Goal: Information Seeking & Learning: Learn about a topic

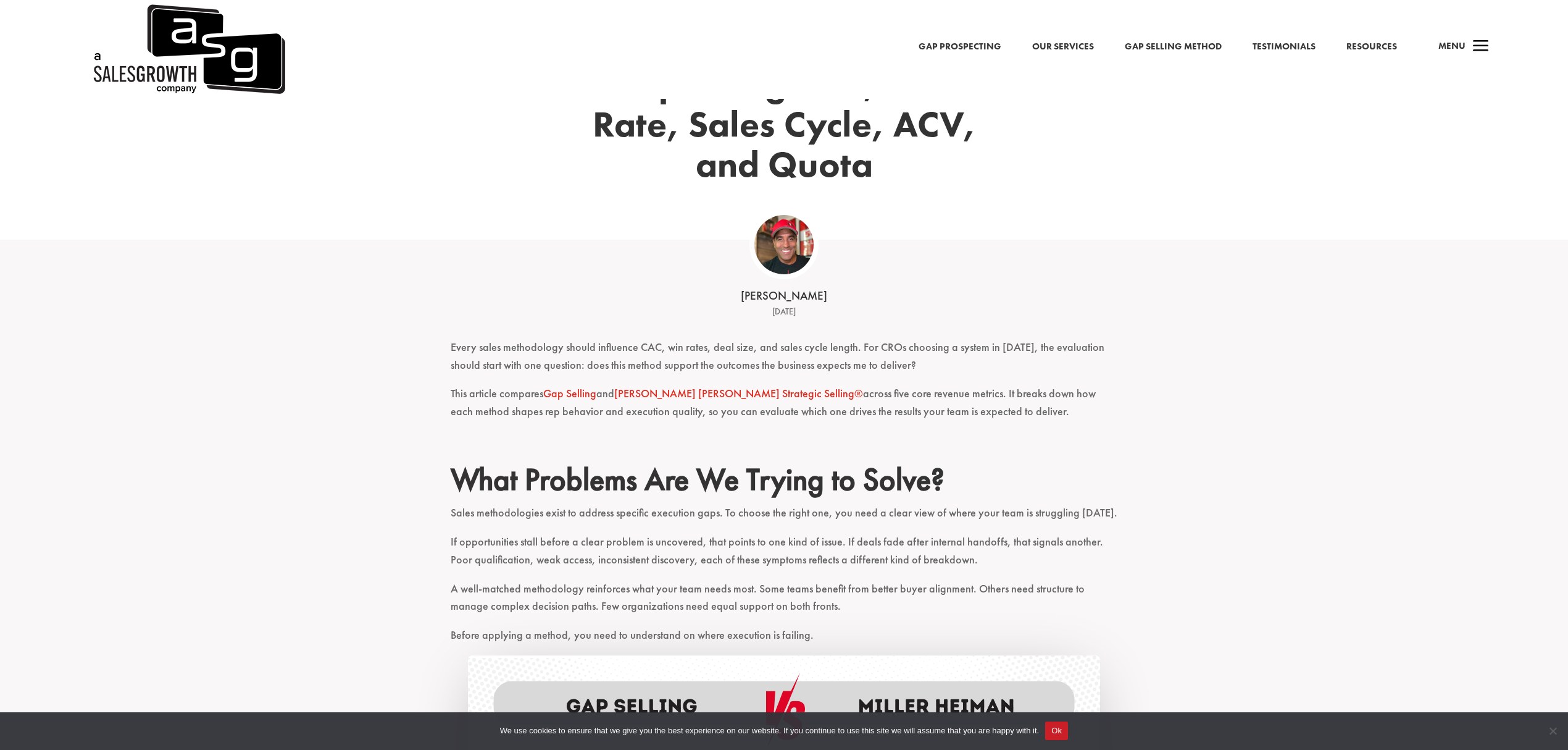
scroll to position [329, 0]
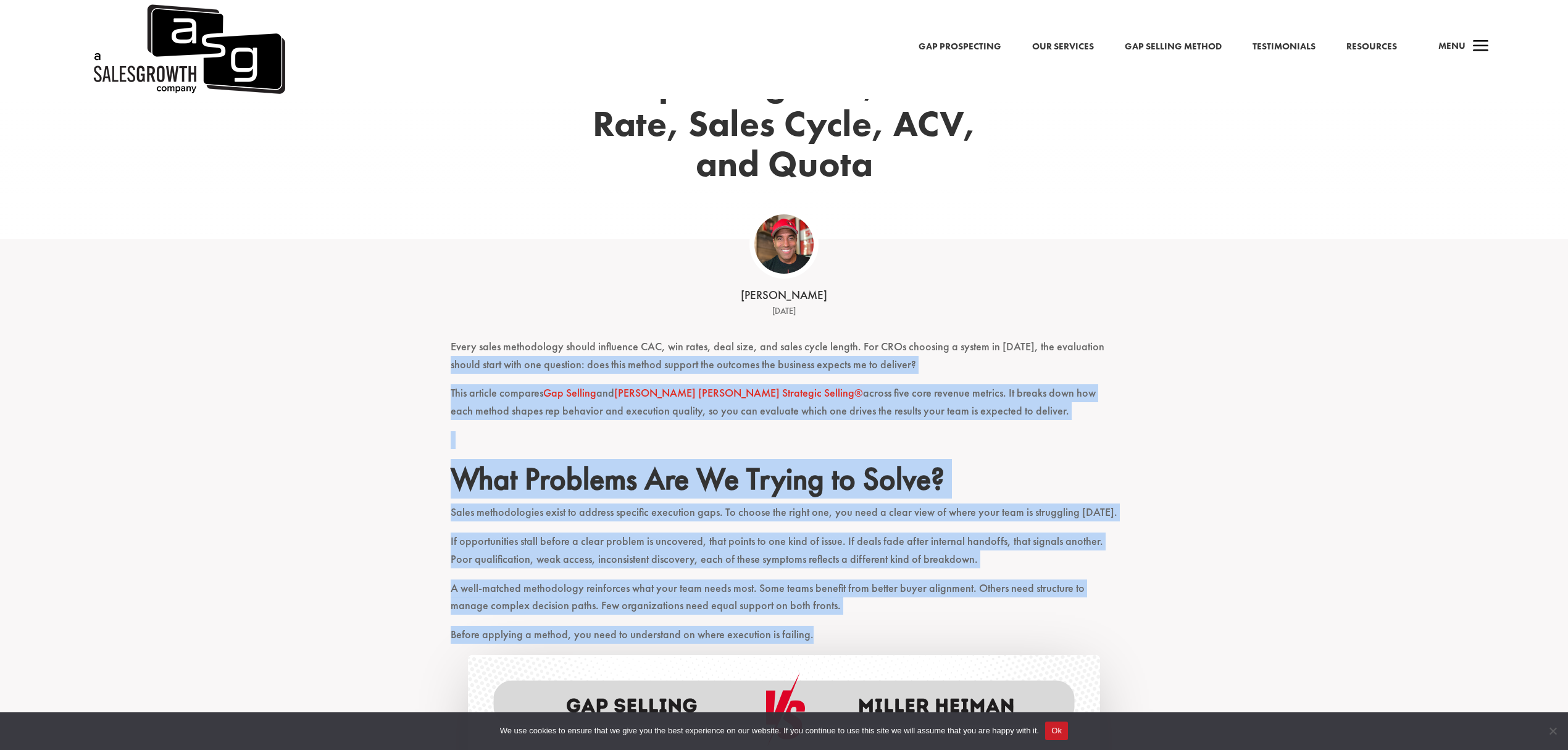
drag, startPoint x: 816, startPoint y: 591, endPoint x: 453, endPoint y: 318, distance: 454.2
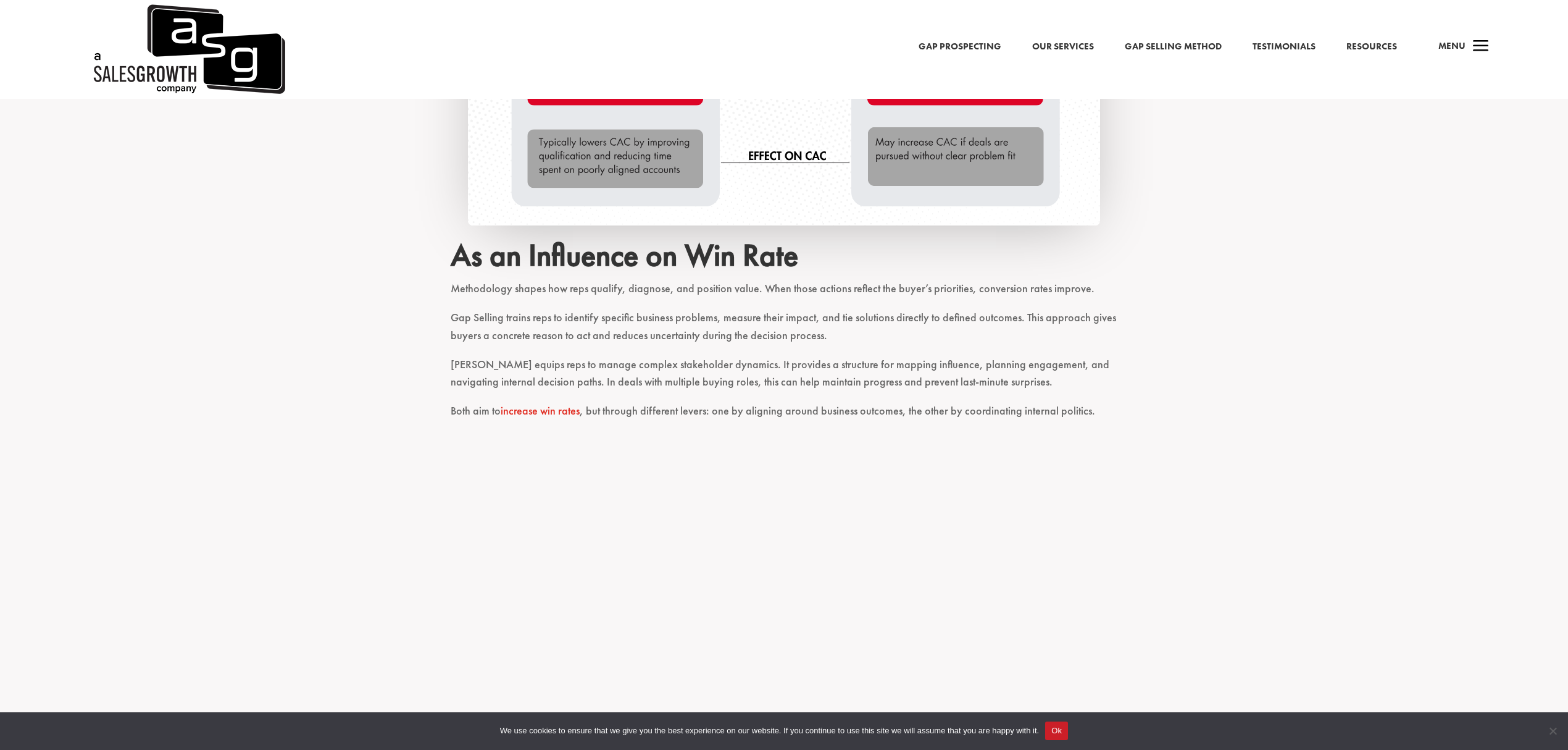
scroll to position [1729, 0]
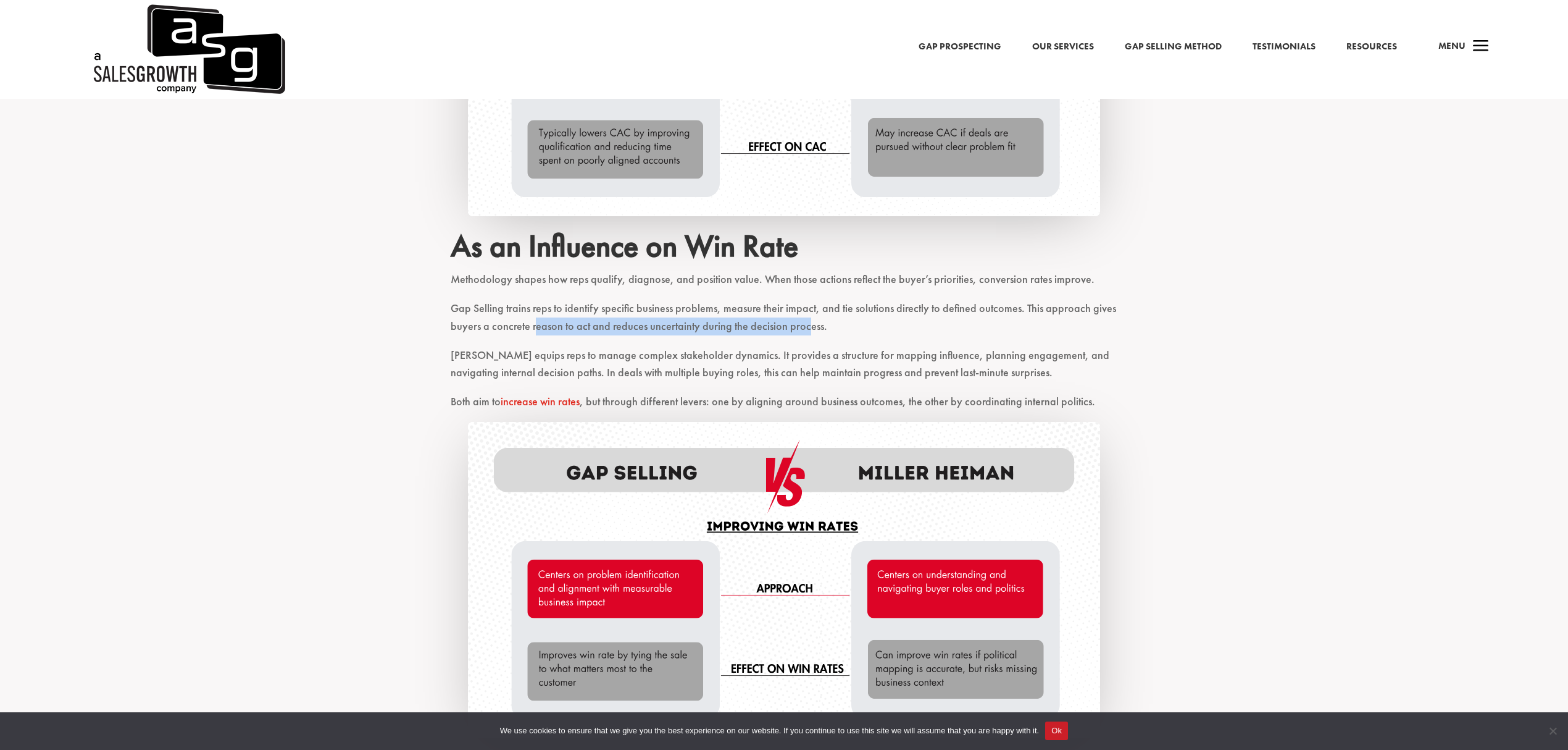
drag, startPoint x: 807, startPoint y: 288, endPoint x: 534, endPoint y: 280, distance: 273.1
click at [534, 300] on p "Gap Selling trains reps to identify specific business problems, measure their i…" at bounding box center [784, 323] width 667 height 47
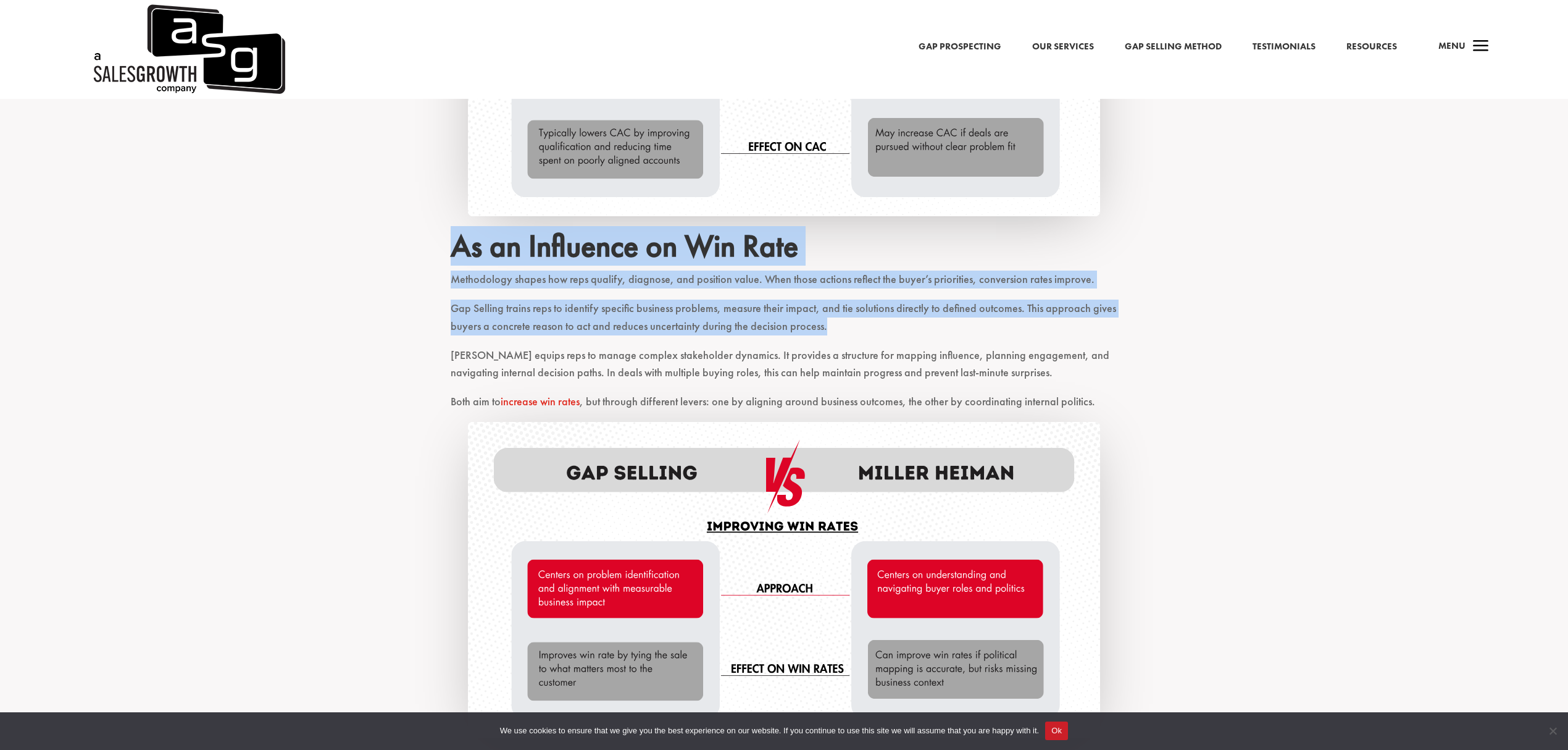
drag, startPoint x: 836, startPoint y: 289, endPoint x: 447, endPoint y: 218, distance: 395.4
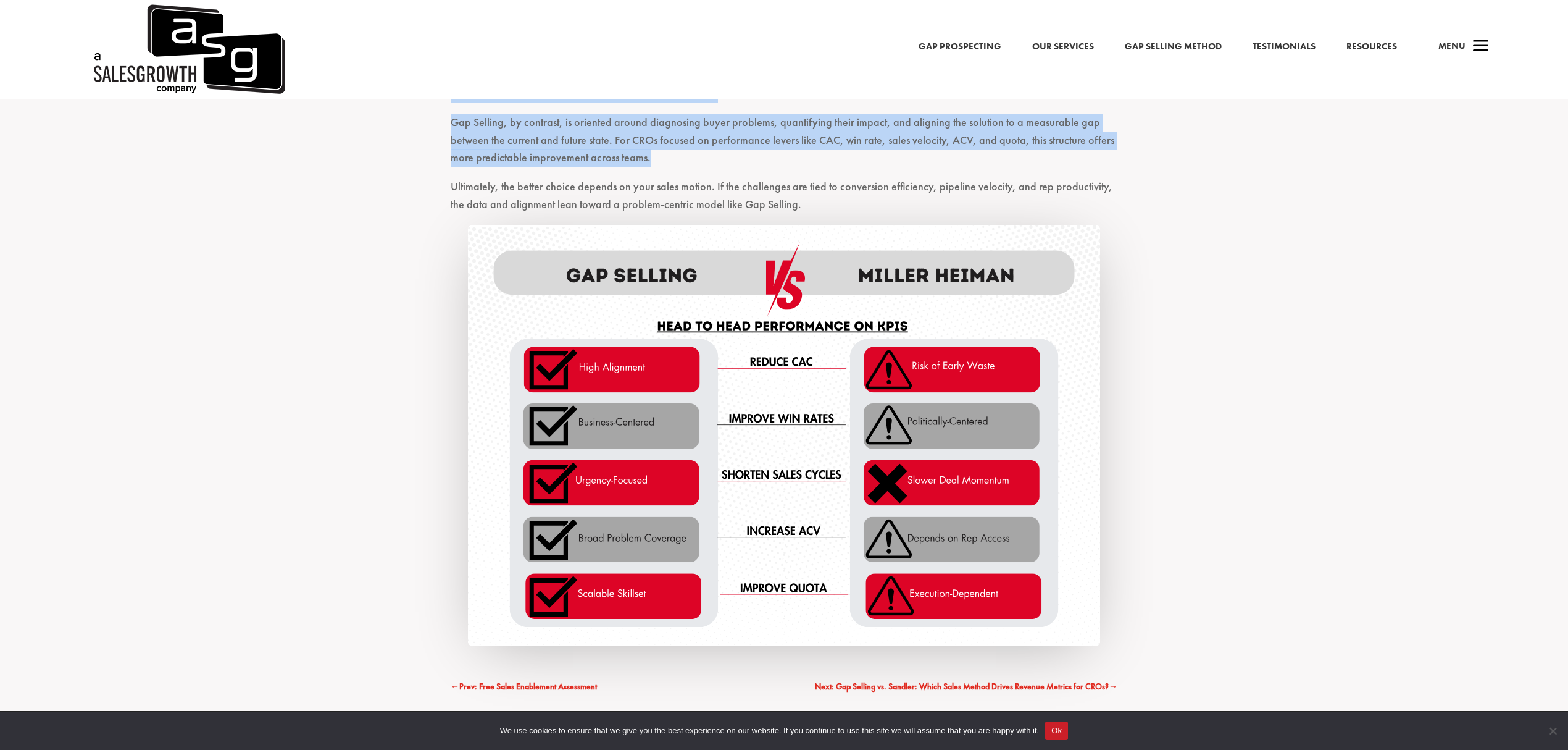
scroll to position [4051, 0]
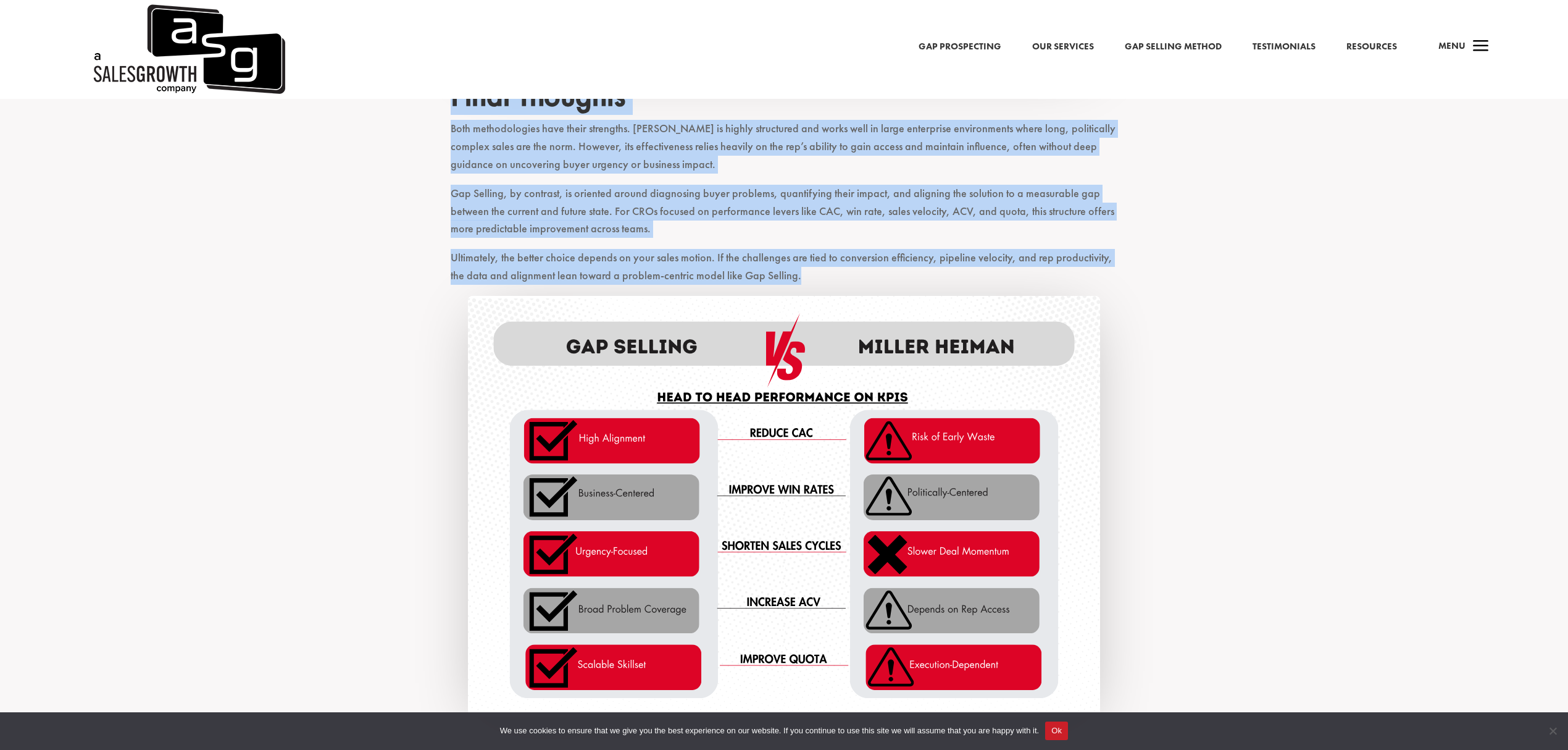
drag, startPoint x: 457, startPoint y: 440, endPoint x: 800, endPoint y: 247, distance: 393.6
copy div "Lore Ipsumdol Sit Am Consec ad Elits? Doeiu temporincidid utlab et dolorem aliq…"
